Goal: Task Accomplishment & Management: Use online tool/utility

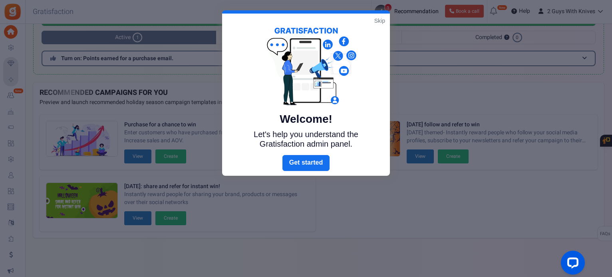
click at [379, 22] on link "Skip" at bounding box center [379, 21] width 11 height 8
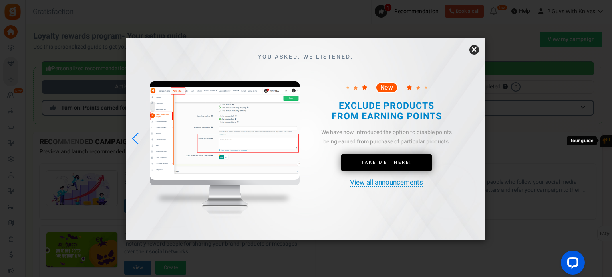
click at [461, 52] on div "YOU ASKED. WE LISTENED. New Take Me There!" at bounding box center [305, 134] width 359 height 193
click at [477, 50] on link "×" at bounding box center [474, 50] width 10 height 10
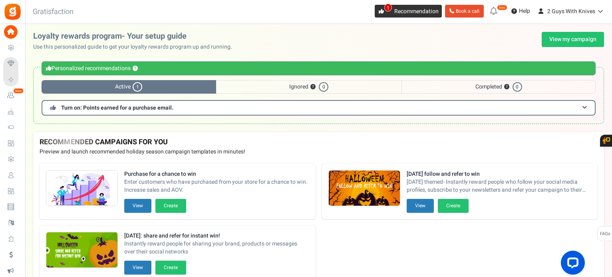
click at [386, 13] on link "1 Recommendation" at bounding box center [407, 11] width 67 height 13
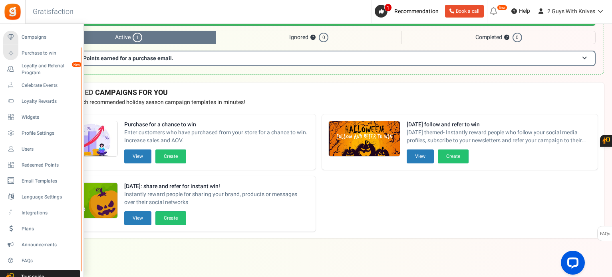
drag, startPoint x: 32, startPoint y: 220, endPoint x: 61, endPoint y: 195, distance: 38.2
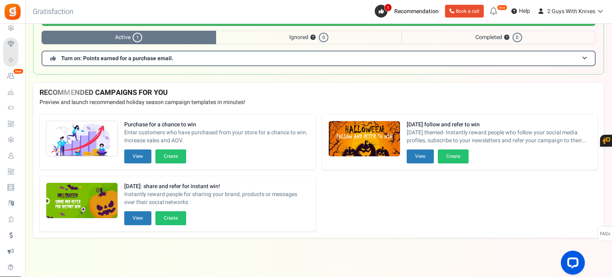
click at [303, 78] on div "Warning Personalized recommendations ? Active 1 Ignored ? 0 Completed ? 0 Turn …" at bounding box center [318, 46] width 570 height 73
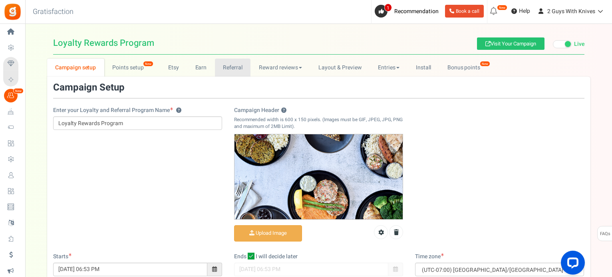
click at [219, 68] on link "Referral" at bounding box center [233, 68] width 36 height 18
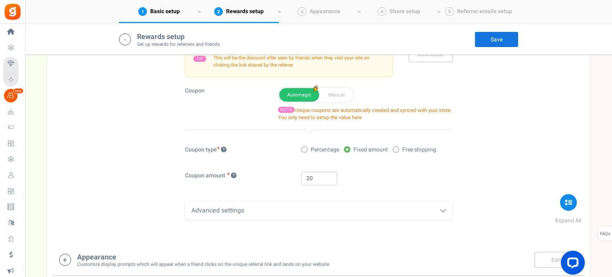
scroll to position [382, 0]
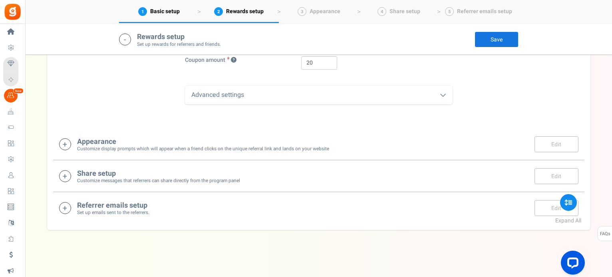
click at [169, 204] on div "Referrer emails setup Set up emails sent to the referrers. Edit Save Save" at bounding box center [318, 208] width 519 height 16
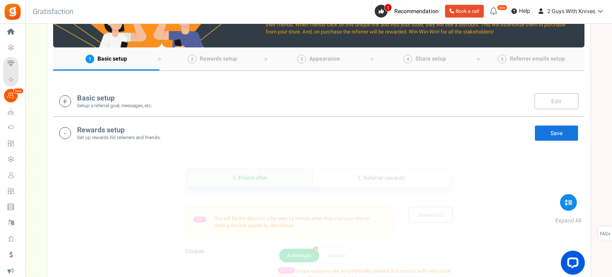
scroll to position [0, 0]
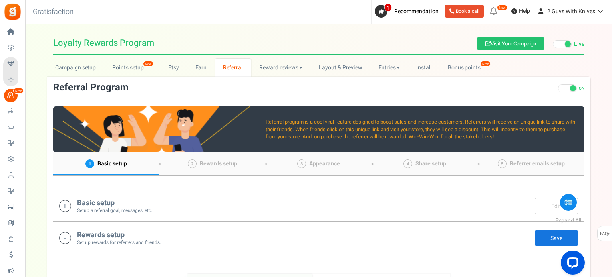
click at [121, 208] on small "Setup a referral goal, messages, etc." at bounding box center [114, 211] width 75 height 7
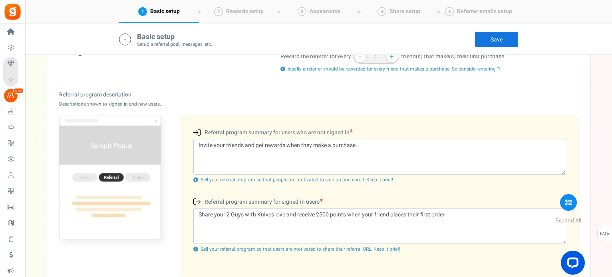
scroll to position [34, 0]
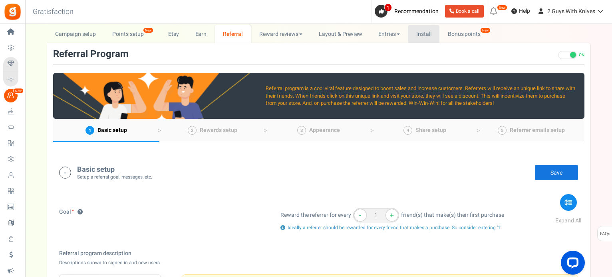
click at [423, 33] on link "Install" at bounding box center [424, 34] width 32 height 18
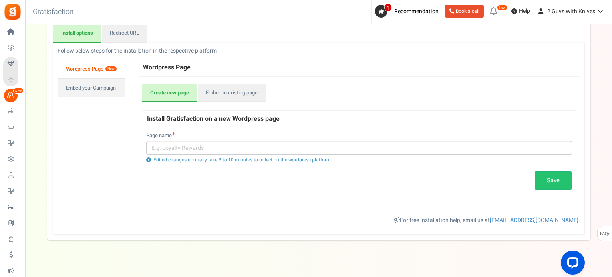
scroll to position [92, 0]
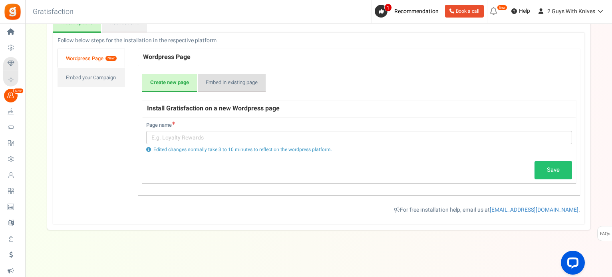
click at [236, 81] on link "Embed in existing page" at bounding box center [232, 83] width 68 height 18
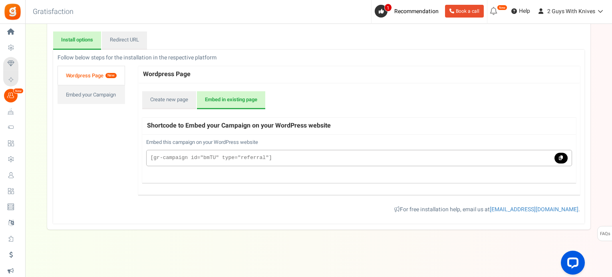
click at [49, 8] on h3 "Gratisfaction" at bounding box center [53, 12] width 58 height 16
drag, startPoint x: 49, startPoint y: 8, endPoint x: 560, endPoint y: 111, distance: 520.7
click at [69, 8] on h3 "Gratisfaction" at bounding box center [53, 12] width 58 height 16
copy h3 "Gratisfaction"
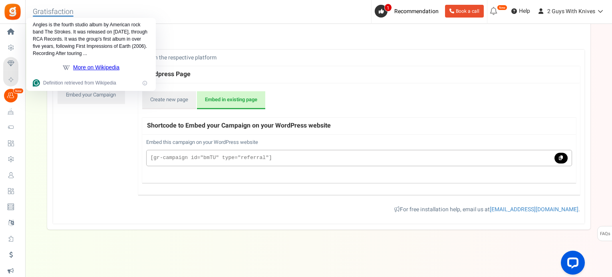
drag, startPoint x: 94, startPoint y: 155, endPoint x: 100, endPoint y: 119, distance: 36.0
click at [94, 155] on div "Follow below steps for the installation in the respective platform Follow the b…" at bounding box center [319, 137] width 532 height 166
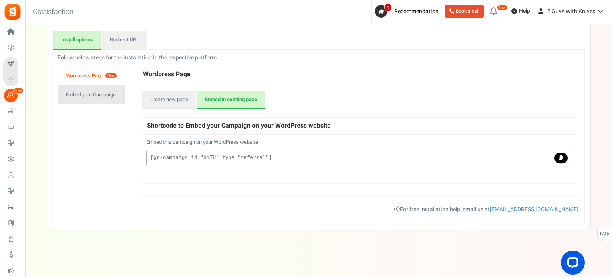
click at [78, 89] on link "Embed your Campaign" at bounding box center [90, 94] width 67 height 19
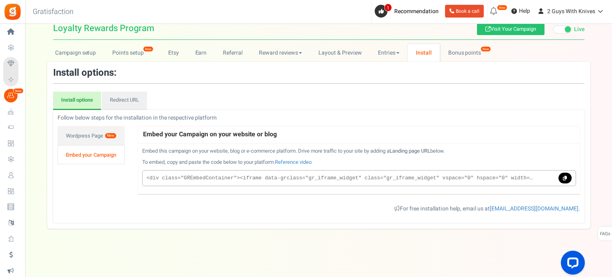
scroll to position [14, 0]
click at [77, 89] on div "Install options: Install options Redirect URL Follow below steps for the instal…" at bounding box center [318, 146] width 531 height 155
click at [132, 101] on link "Redirect URL" at bounding box center [124, 102] width 45 height 18
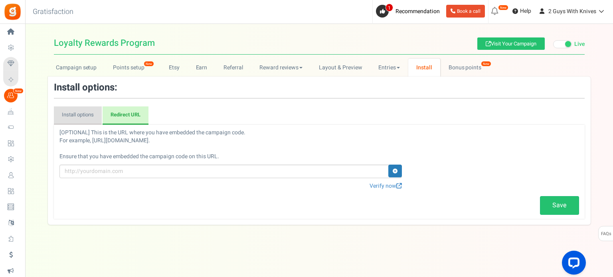
click at [81, 116] on link "Install options" at bounding box center [78, 116] width 48 height 18
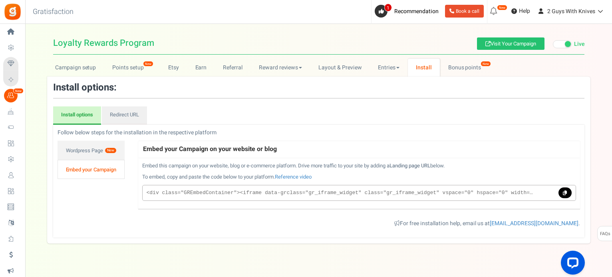
click at [206, 191] on code "<div class="GREmbedContainer"><iframe data-grclass="gr_iframe_widget" class="gr…" at bounding box center [339, 194] width 386 height 8
click at [83, 151] on link "Wordpress Page New" at bounding box center [90, 150] width 67 height 19
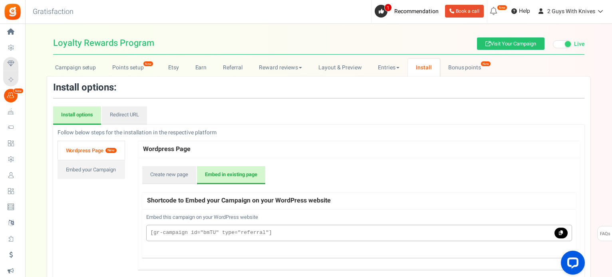
click at [194, 201] on h4 "Shortcode to Embed your Campaign on your WordPress website" at bounding box center [358, 201] width 433 height 18
copy div "Shortcode to Embed your Campaign on your WordPress website"
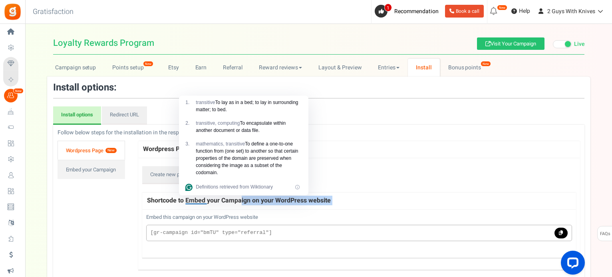
click at [253, 228] on p "[gr-campaign id="bmTU" type="referral"]" at bounding box center [359, 233] width 426 height 16
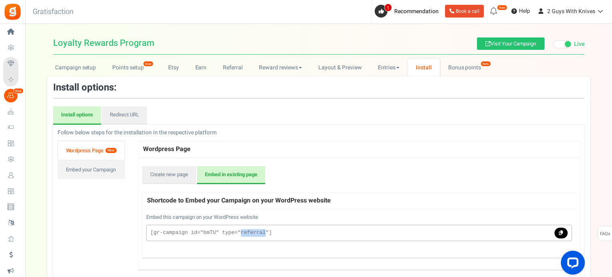
click at [253, 228] on p "[gr-campaign id="bmTU" type="referral"]" at bounding box center [359, 233] width 426 height 16
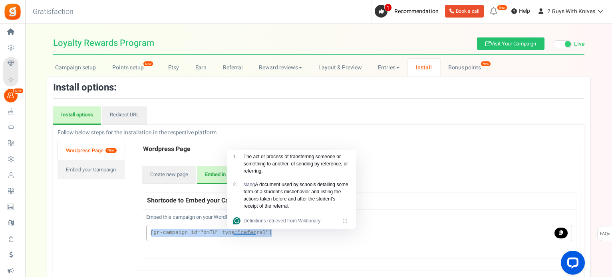
copy div "[gr-campaign id="bmTU" type="referral"]"
click at [88, 165] on link "Embed your Campaign" at bounding box center [90, 169] width 67 height 19
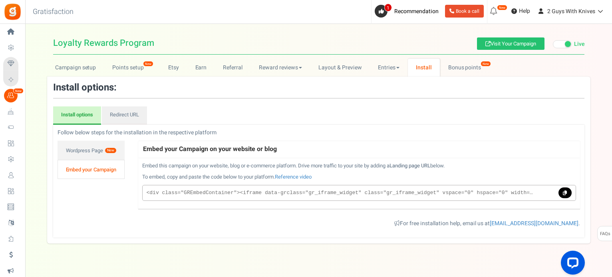
click at [166, 146] on h4 "Embed your Campaign on your website or blog" at bounding box center [358, 150] width 441 height 18
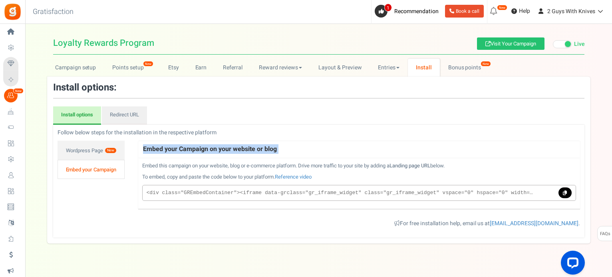
click at [166, 146] on h4 "Embed your Campaign on your website or blog" at bounding box center [358, 150] width 441 height 18
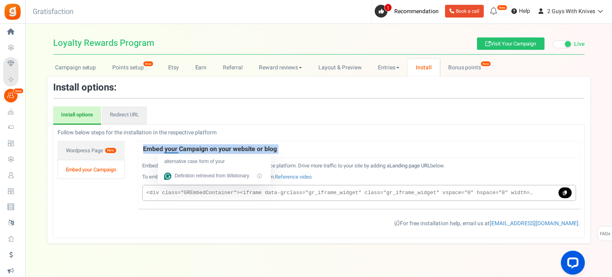
copy div "Embed your Campaign on your website or blog"
click at [238, 192] on code "<div class="GREmbedContainer"><iframe data-grclass="gr_iframe_widget" class="gr…" at bounding box center [339, 194] width 386 height 8
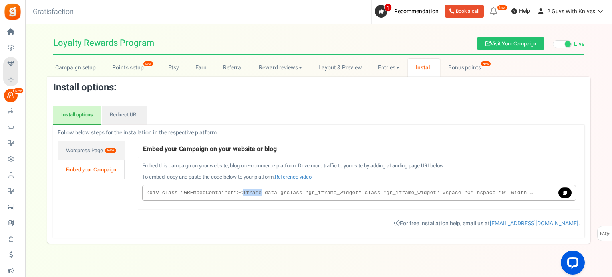
click at [238, 192] on code "<div class="GREmbedContainer"><iframe data-grclass="gr_iframe_widget" class="gr…" at bounding box center [339, 194] width 386 height 8
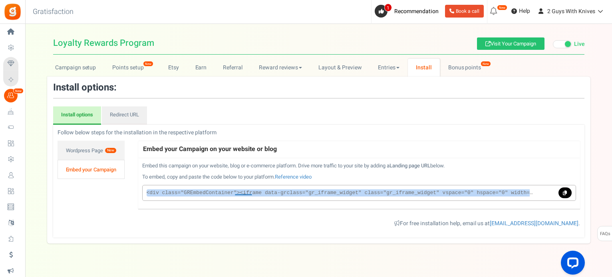
click at [238, 192] on code "<div class="GREmbedContainer"><iframe data-grclass="gr_iframe_widget" class="gr…" at bounding box center [339, 194] width 386 height 8
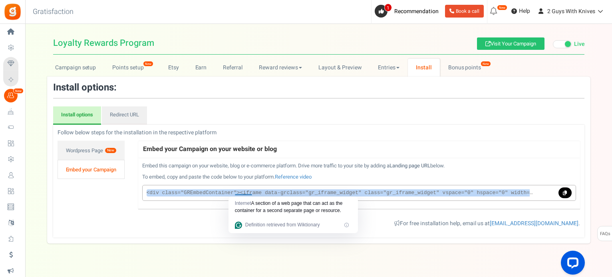
copy div "<div class="GREmbedContainer"><iframe data-grclass="gr_iframe_widget" class="gr…"
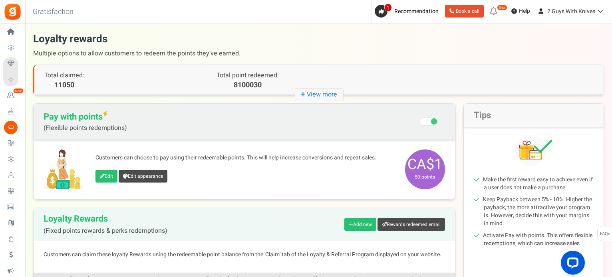
click at [185, 24] on div "Back to Home Back to program setup Gratisfaction 0 WARNING 1 Recommendation Boo…" at bounding box center [318, 12] width 588 height 24
click at [522, 12] on span "Help" at bounding box center [523, 11] width 13 height 8
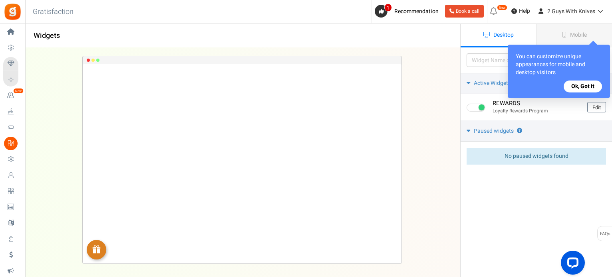
click at [584, 86] on button "Ok, Got it" at bounding box center [582, 87] width 38 height 12
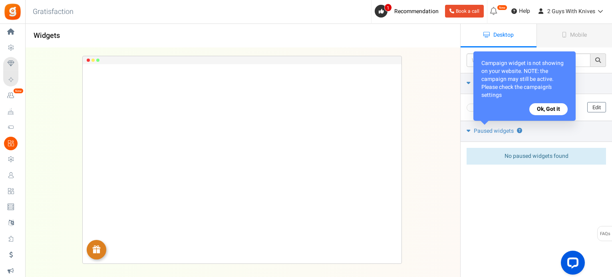
click at [556, 109] on button "Ok, Got it" at bounding box center [548, 109] width 38 height 12
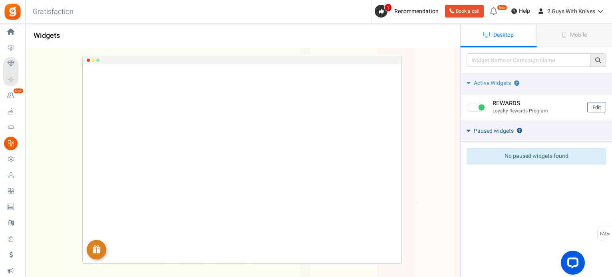
click at [468, 129] on icon at bounding box center [468, 131] width 4 height 6
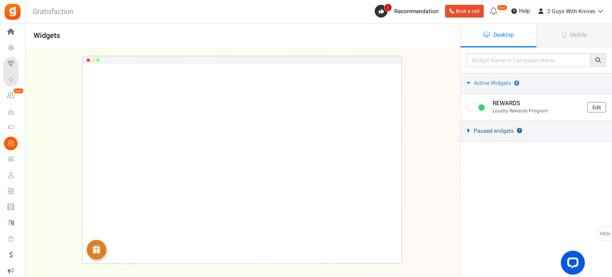
click at [471, 128] on link "Paused widgets ?" at bounding box center [535, 131] width 151 height 21
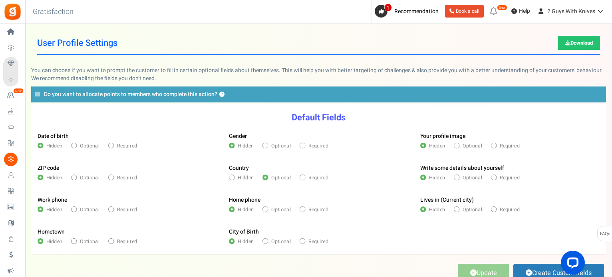
click at [200, 111] on form "Default Fields Date of birth Hidden Optional Required Gender Hidden Optional Re…" at bounding box center [319, 179] width 574 height 149
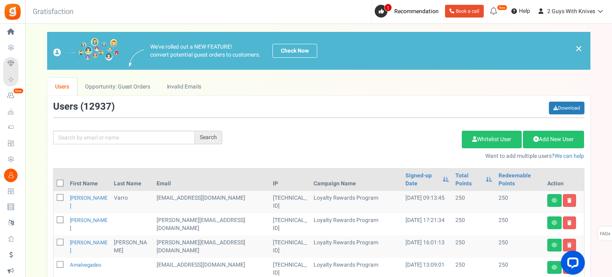
click at [338, 119] on div "Search Add Etsy Order Delete Selected Users Import Users Spam Protection Subtra…" at bounding box center [318, 131] width 543 height 59
